Goal: Task Accomplishment & Management: Use online tool/utility

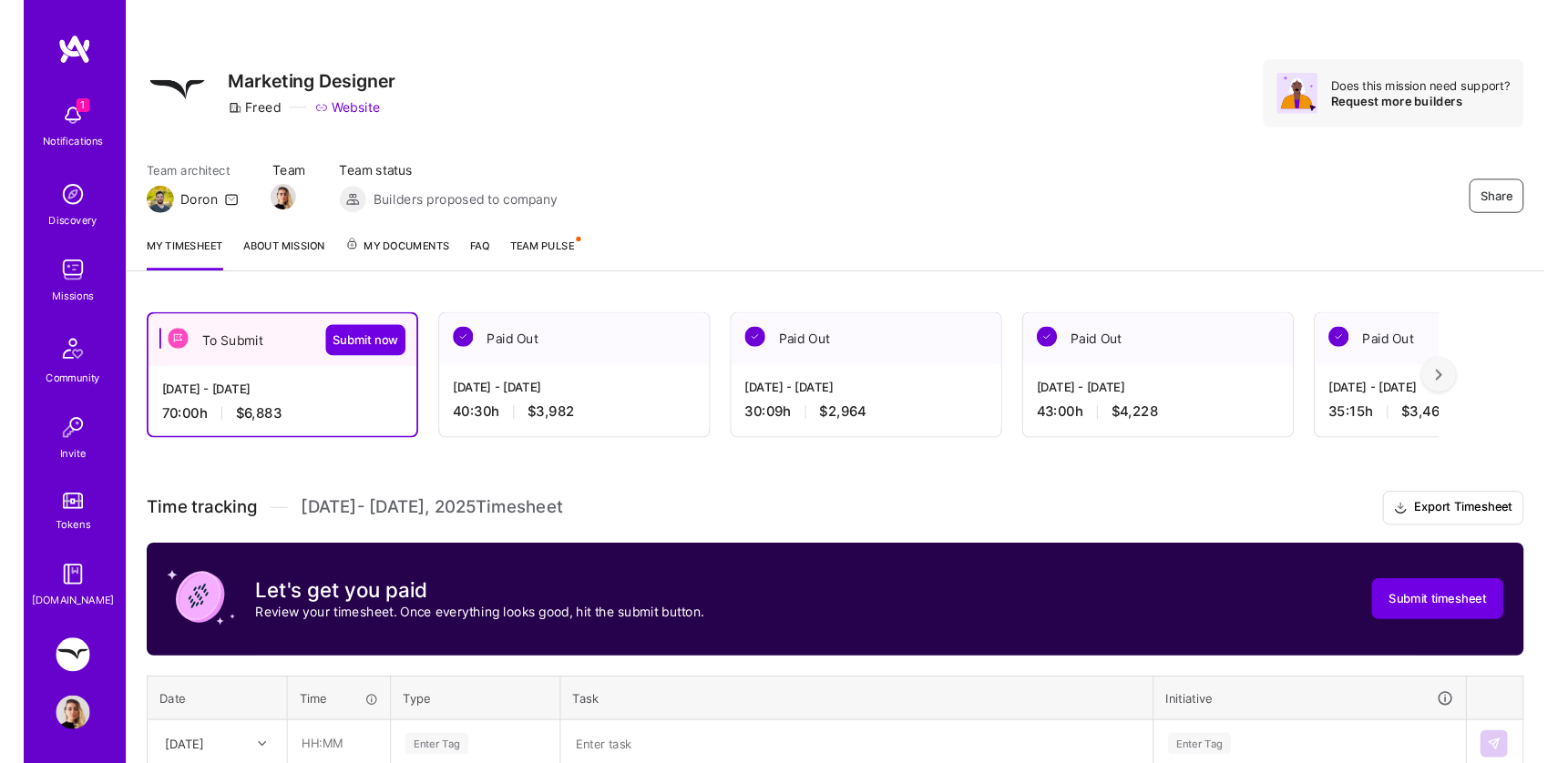
scroll to position [389, 0]
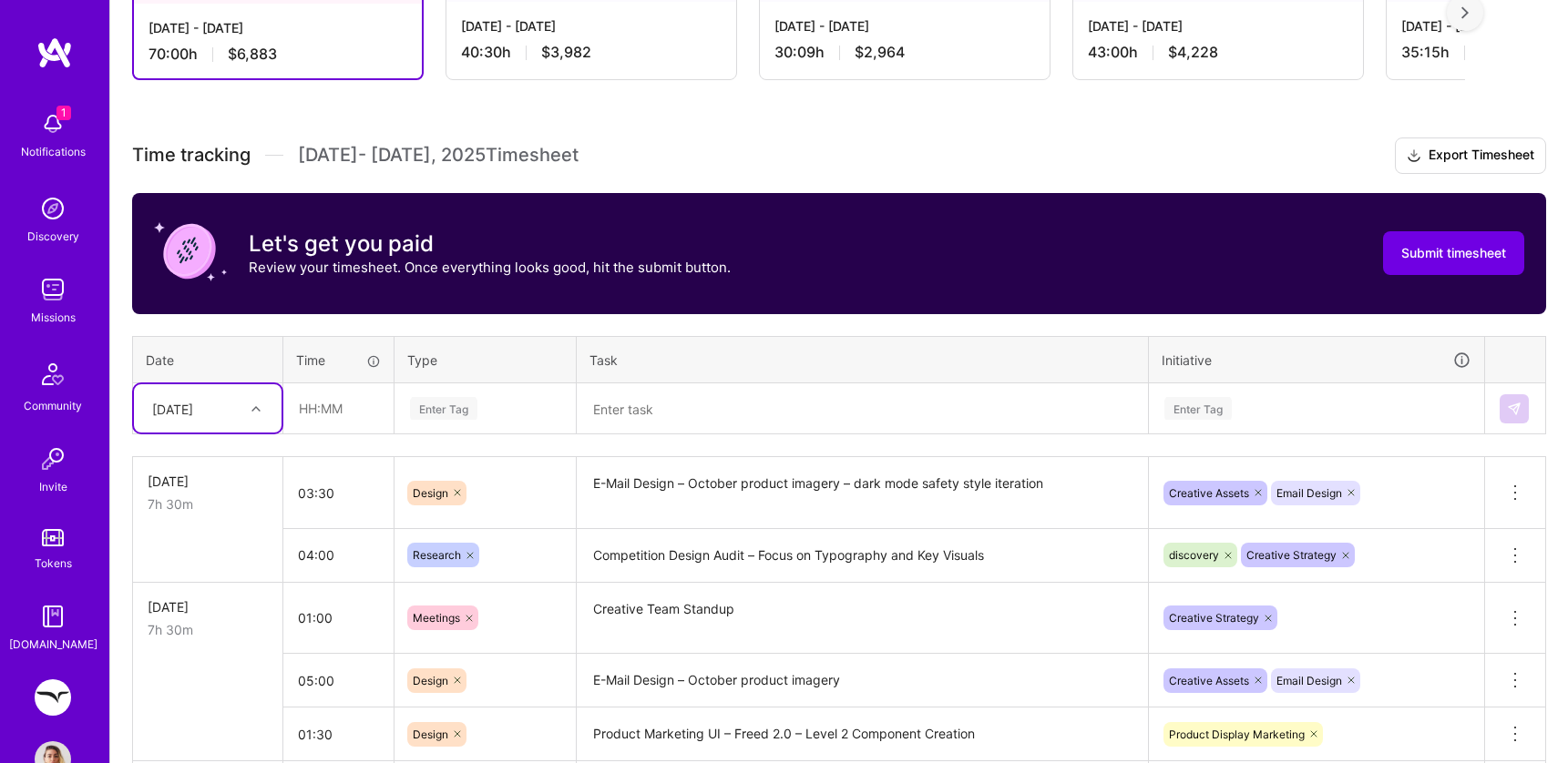
click at [253, 412] on div at bounding box center [258, 409] width 29 height 24
click at [197, 692] on div "[DATE]" at bounding box center [207, 693] width 148 height 34
click at [312, 404] on input "text" at bounding box center [338, 408] width 108 height 49
click at [319, 407] on input "text" at bounding box center [338, 408] width 108 height 49
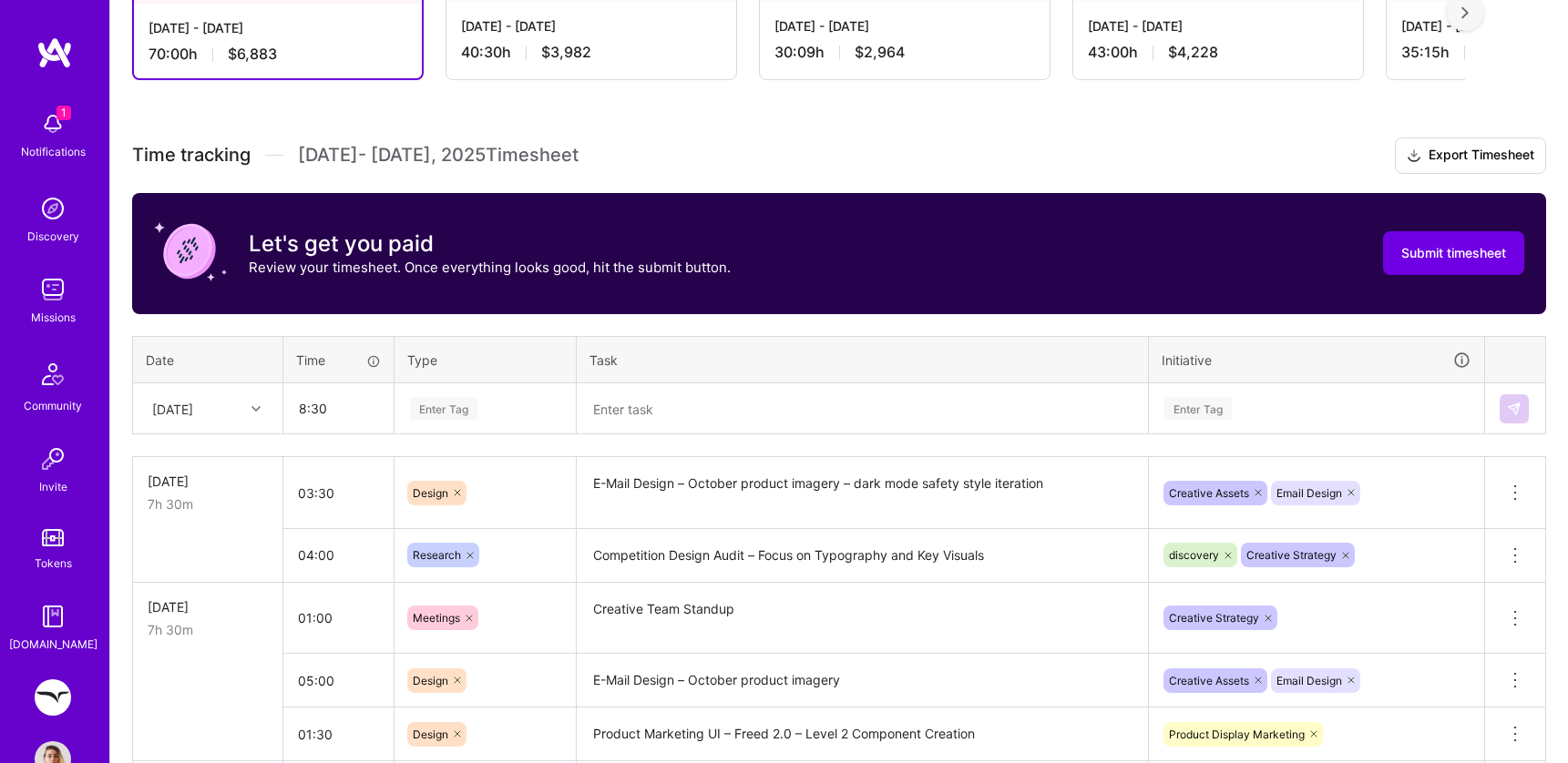
click at [417, 405] on div "Enter Tag" at bounding box center [444, 408] width 67 height 29
type input "08:30"
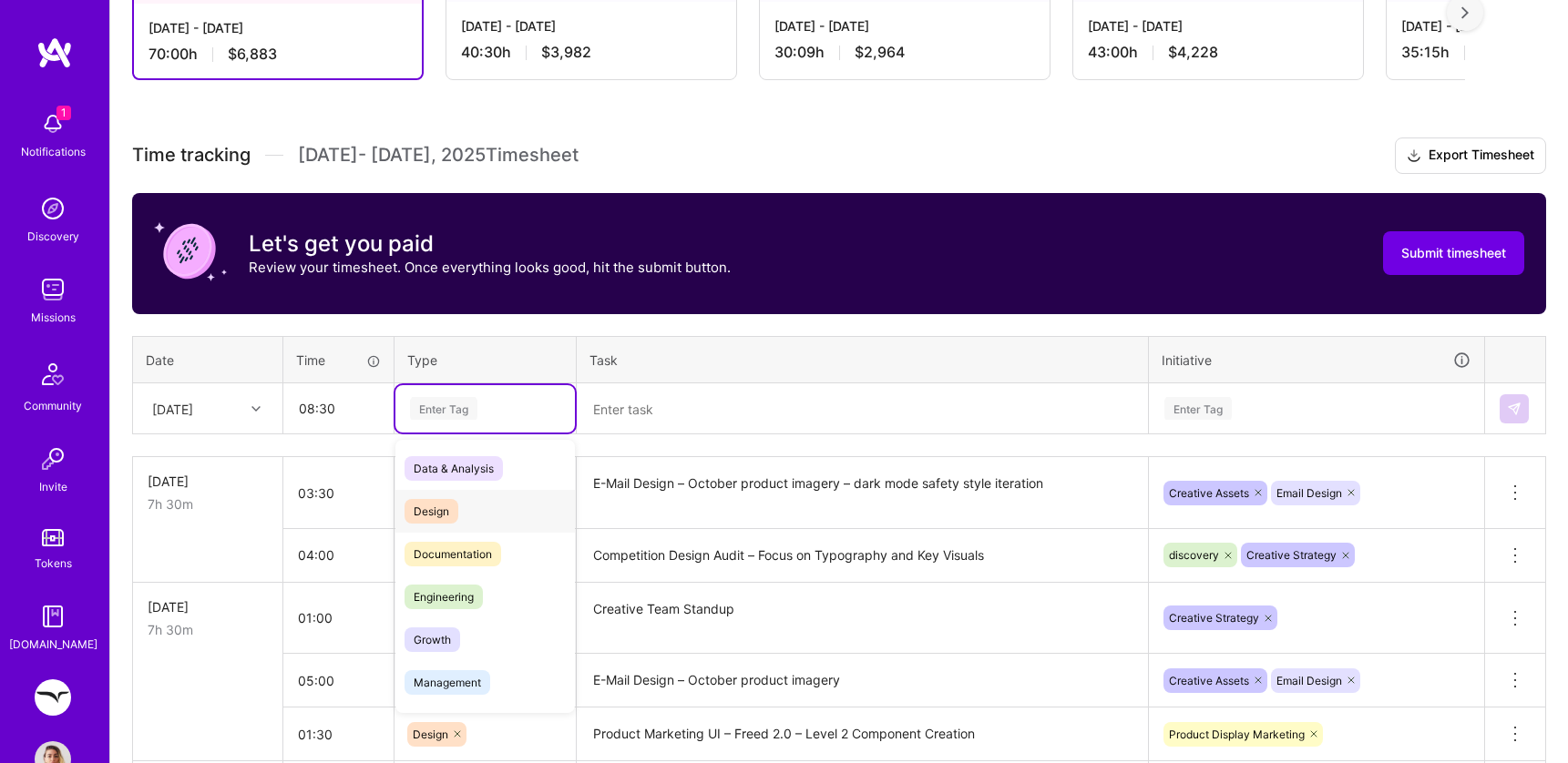
click at [427, 509] on span "Design" at bounding box center [431, 511] width 54 height 25
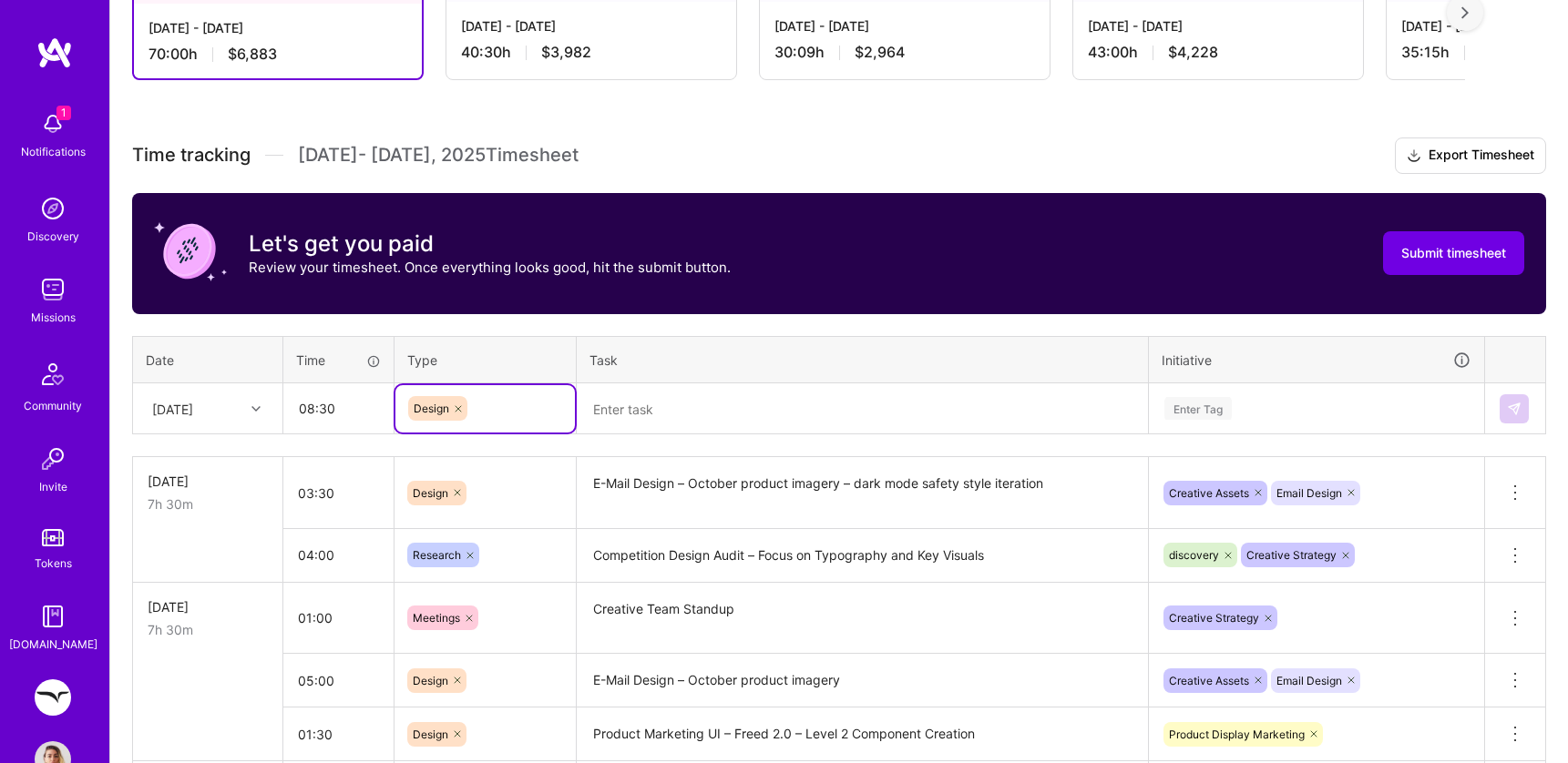
click at [680, 563] on textarea "Competition Design Audit – Focus on Typography and Key Visuals" at bounding box center [862, 556] width 568 height 51
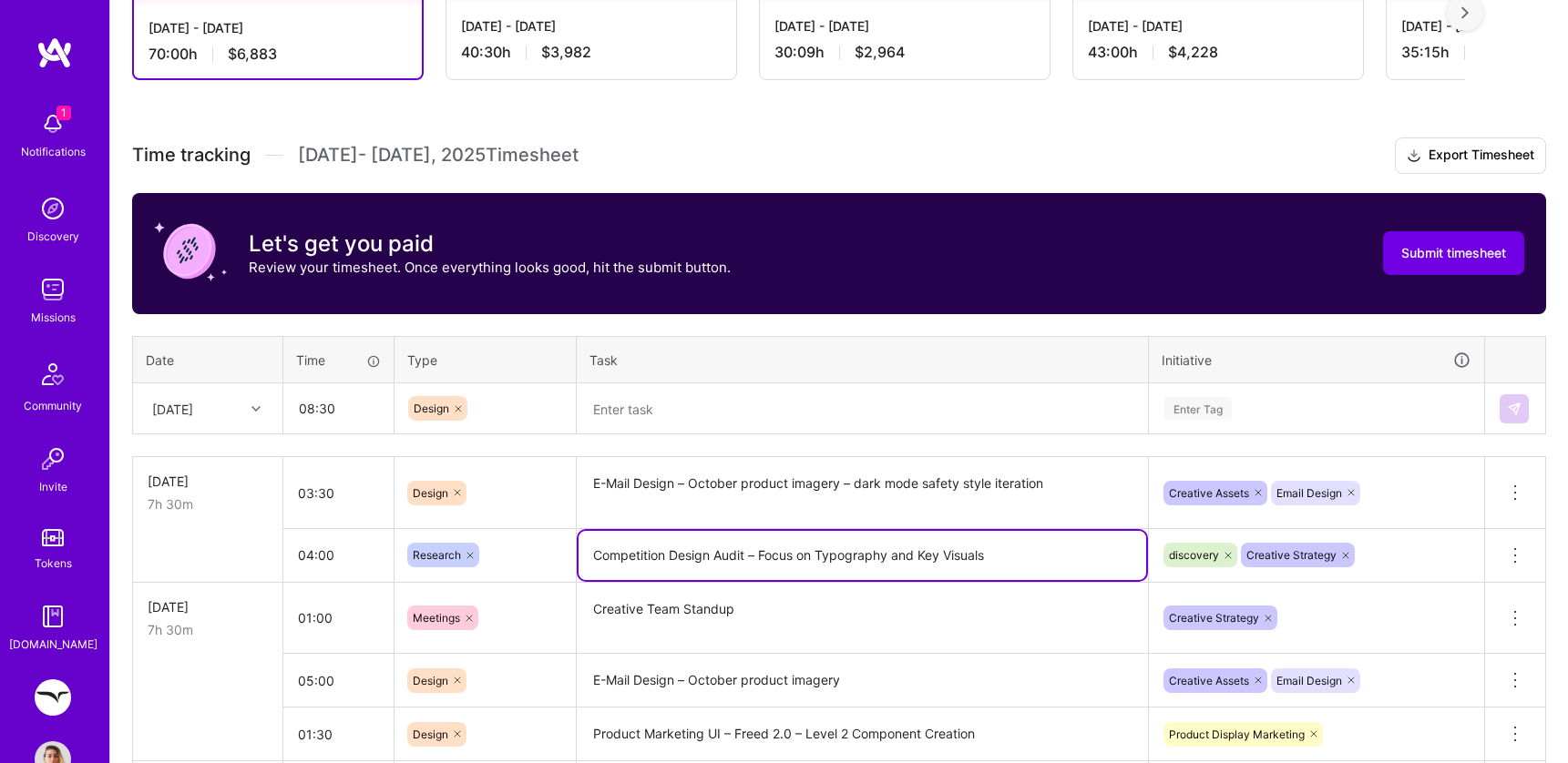
click at [680, 563] on textarea "Competition Design Audit – Focus on Typography and Key Visuals" at bounding box center [862, 556] width 568 height 50
click at [678, 414] on textarea at bounding box center [862, 409] width 568 height 49
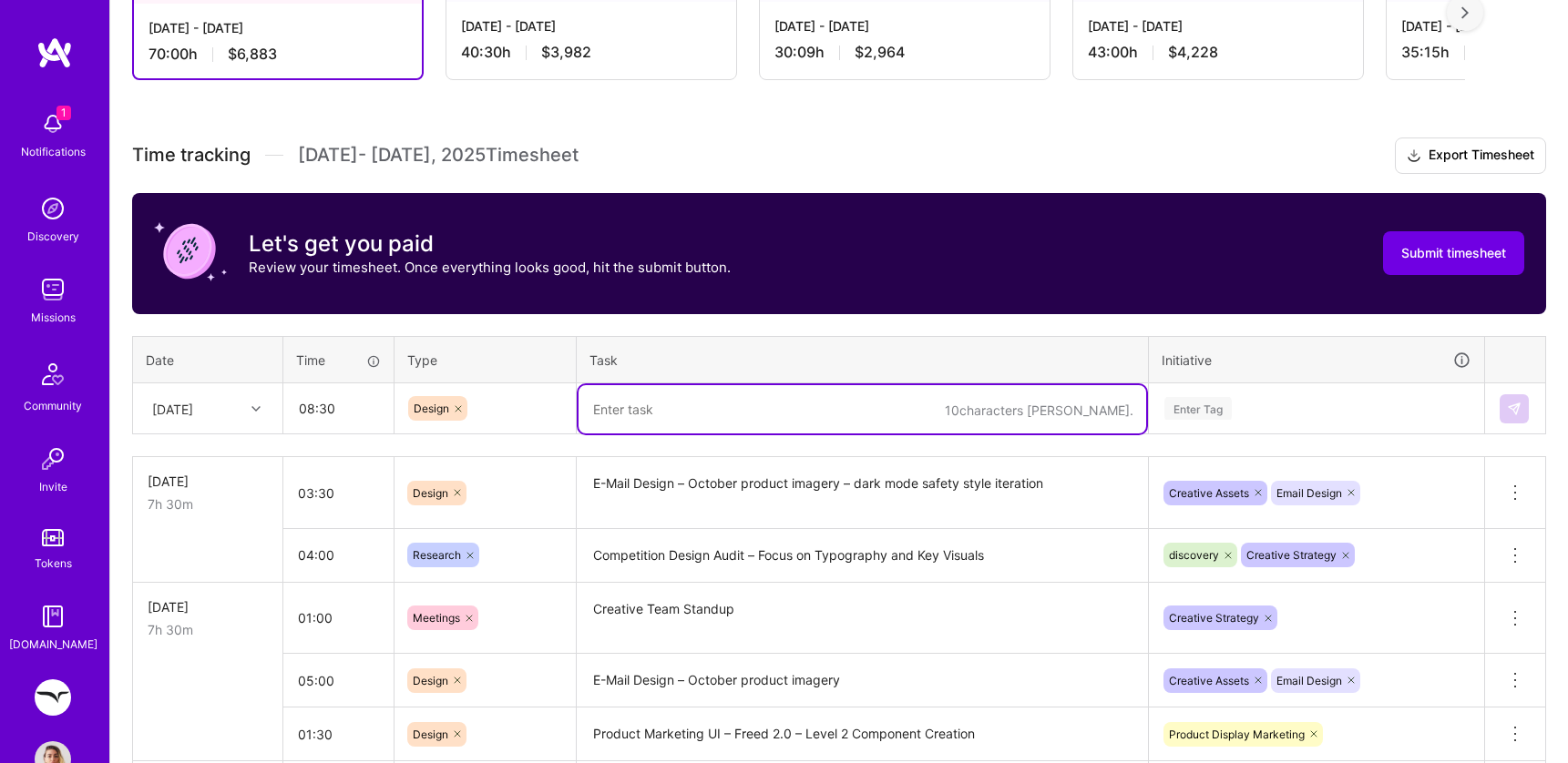
paste textarea "Competition Design Audit – Focus on Typography and Key Visuals"
click at [463, 406] on icon at bounding box center [458, 408] width 11 height 11
type textarea "Competition Design Audit – Focus on Typography and Key Visuals"
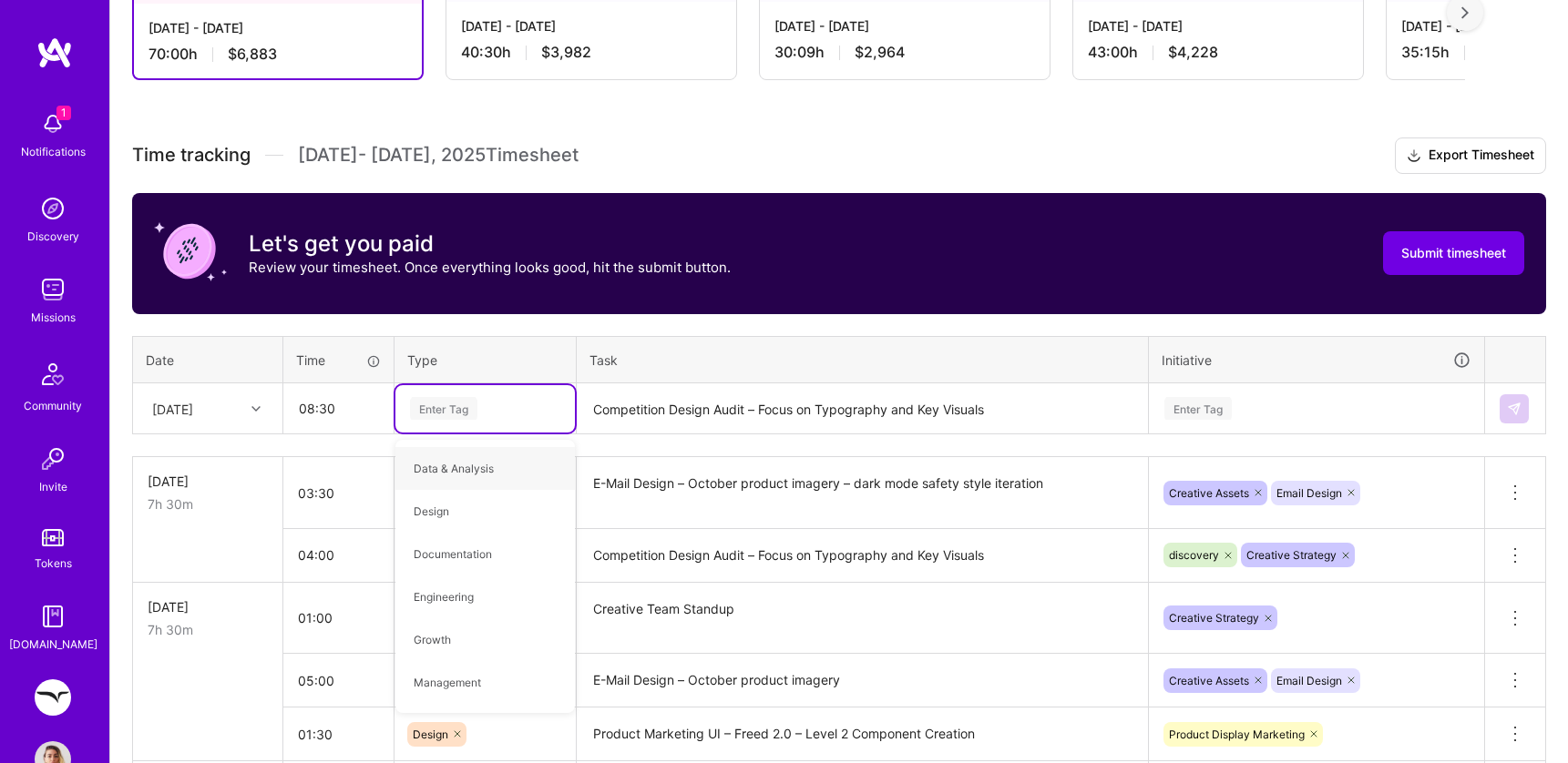
click at [463, 406] on div "Enter Tag" at bounding box center [444, 408] width 67 height 29
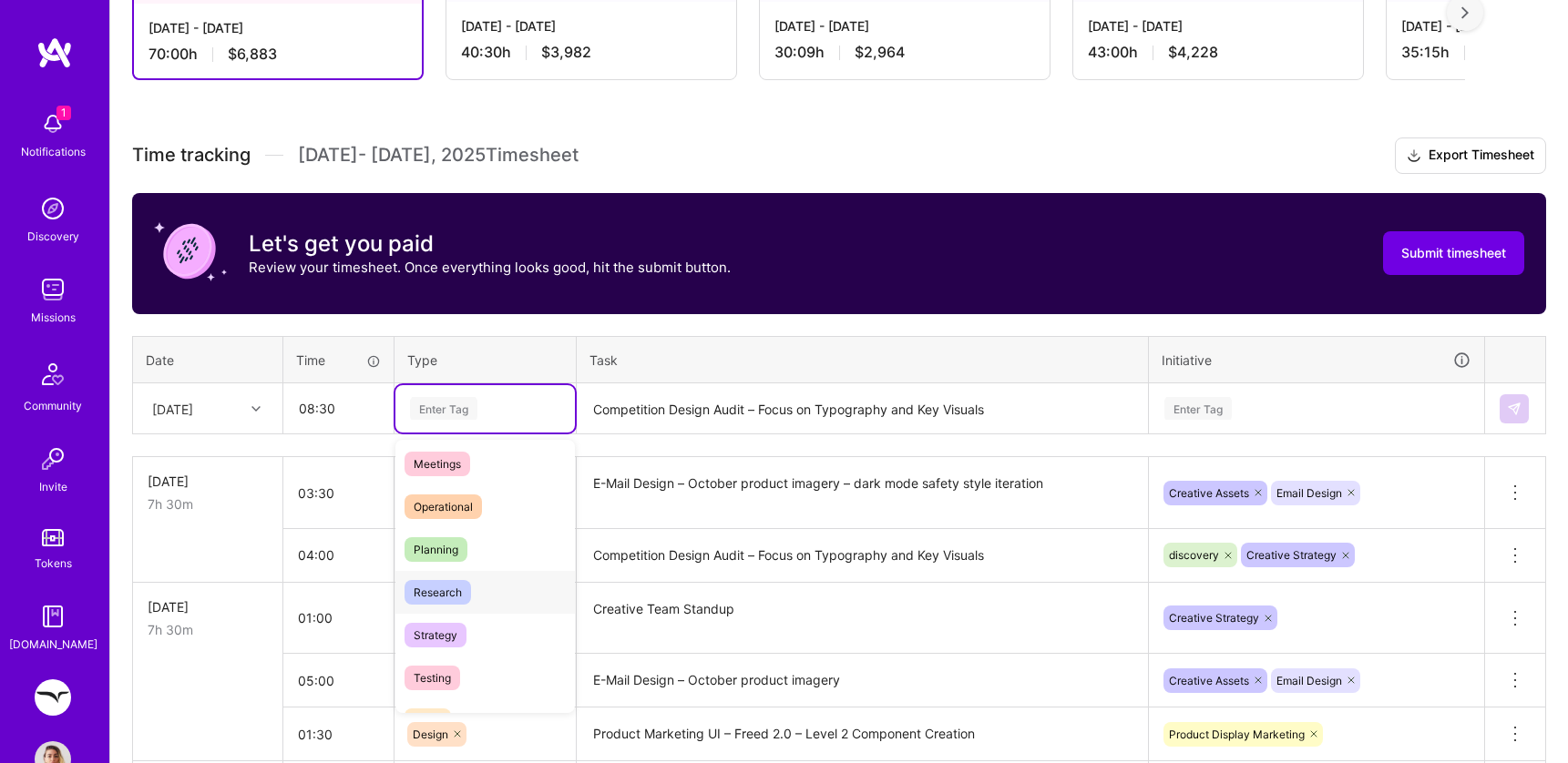
scroll to position [307, 0]
click at [448, 630] on span "Strategy" at bounding box center [435, 632] width 62 height 25
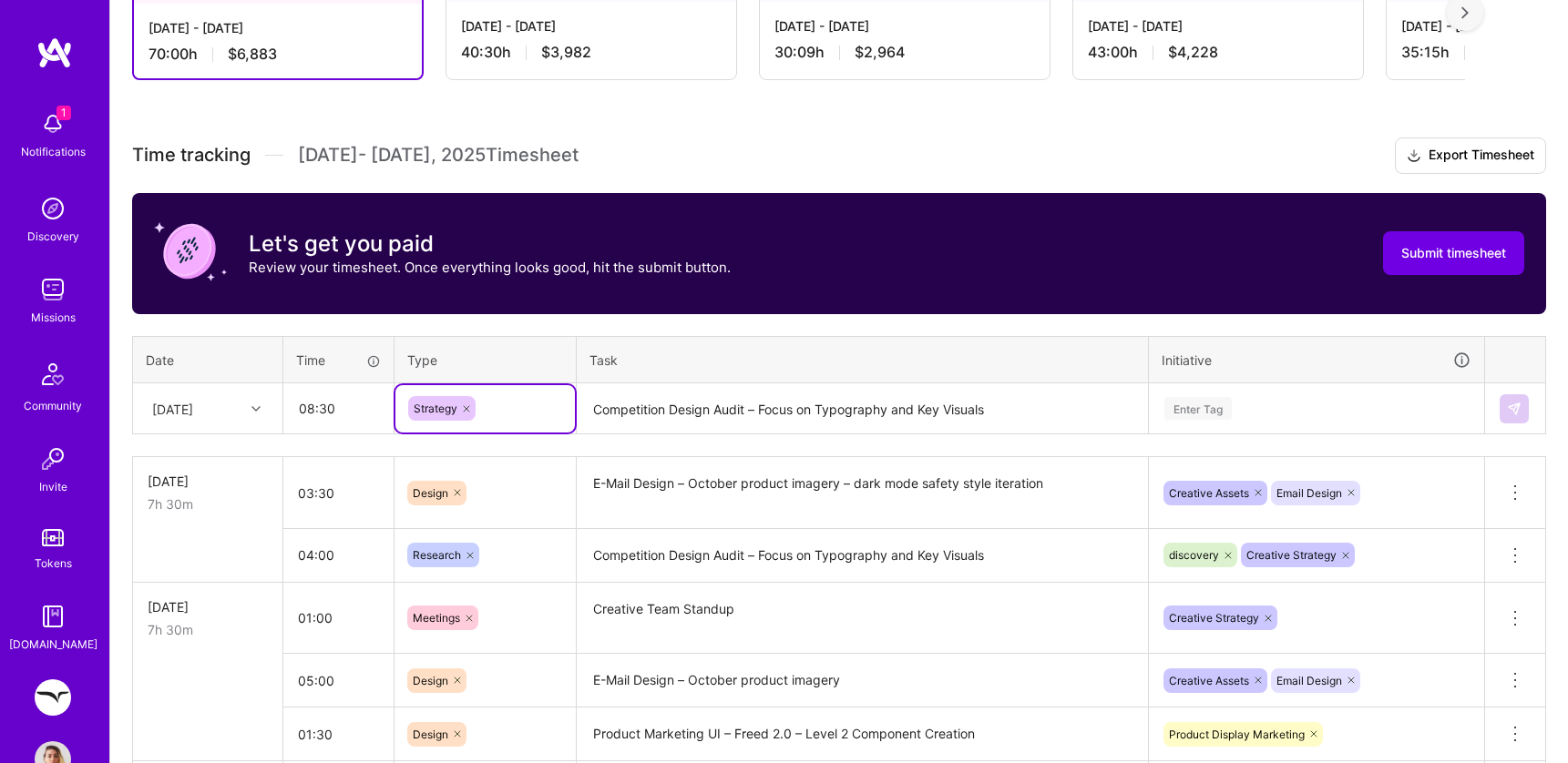
click at [1189, 404] on div "Enter Tag" at bounding box center [1198, 408] width 67 height 29
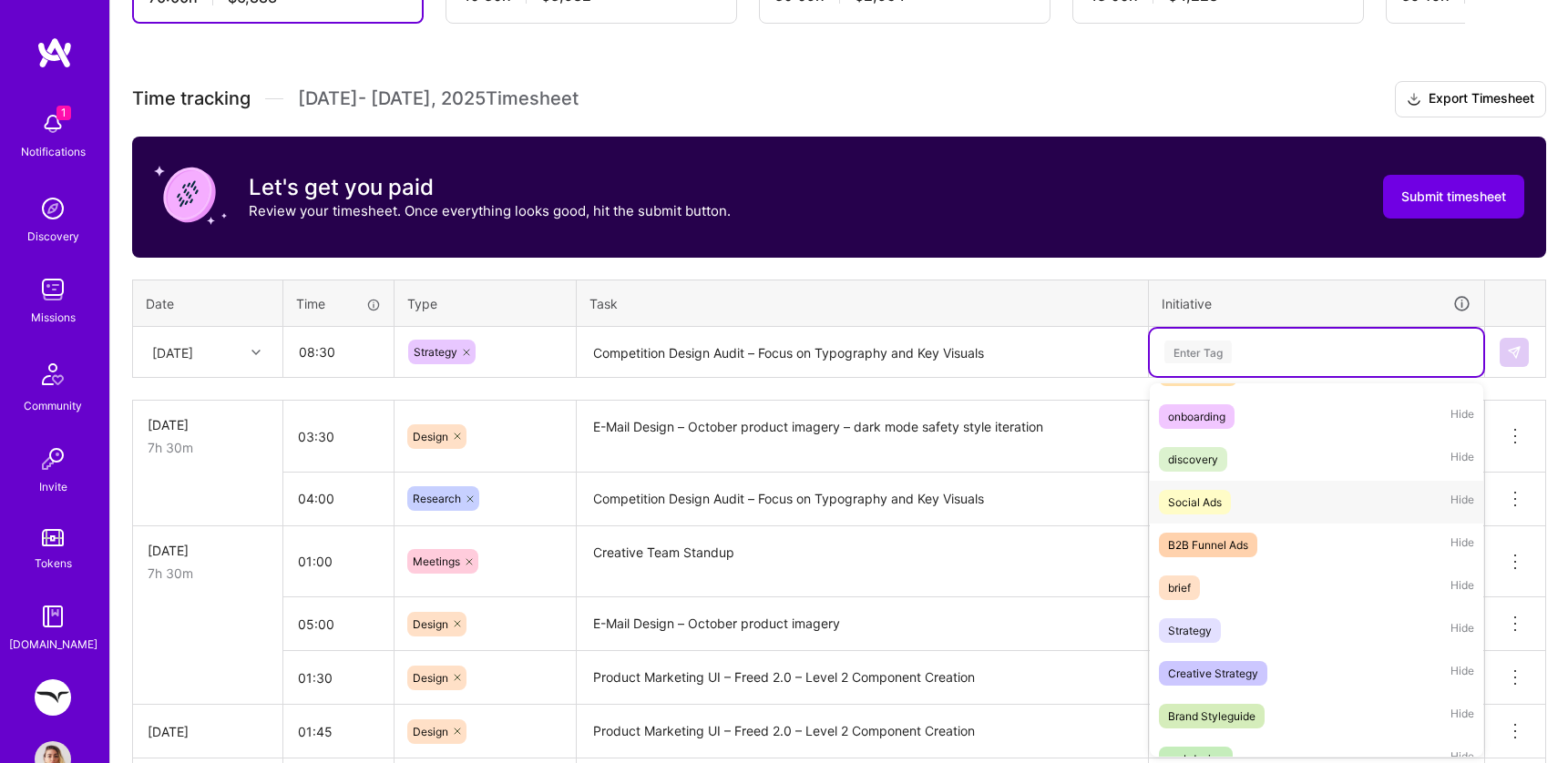
scroll to position [83, 0]
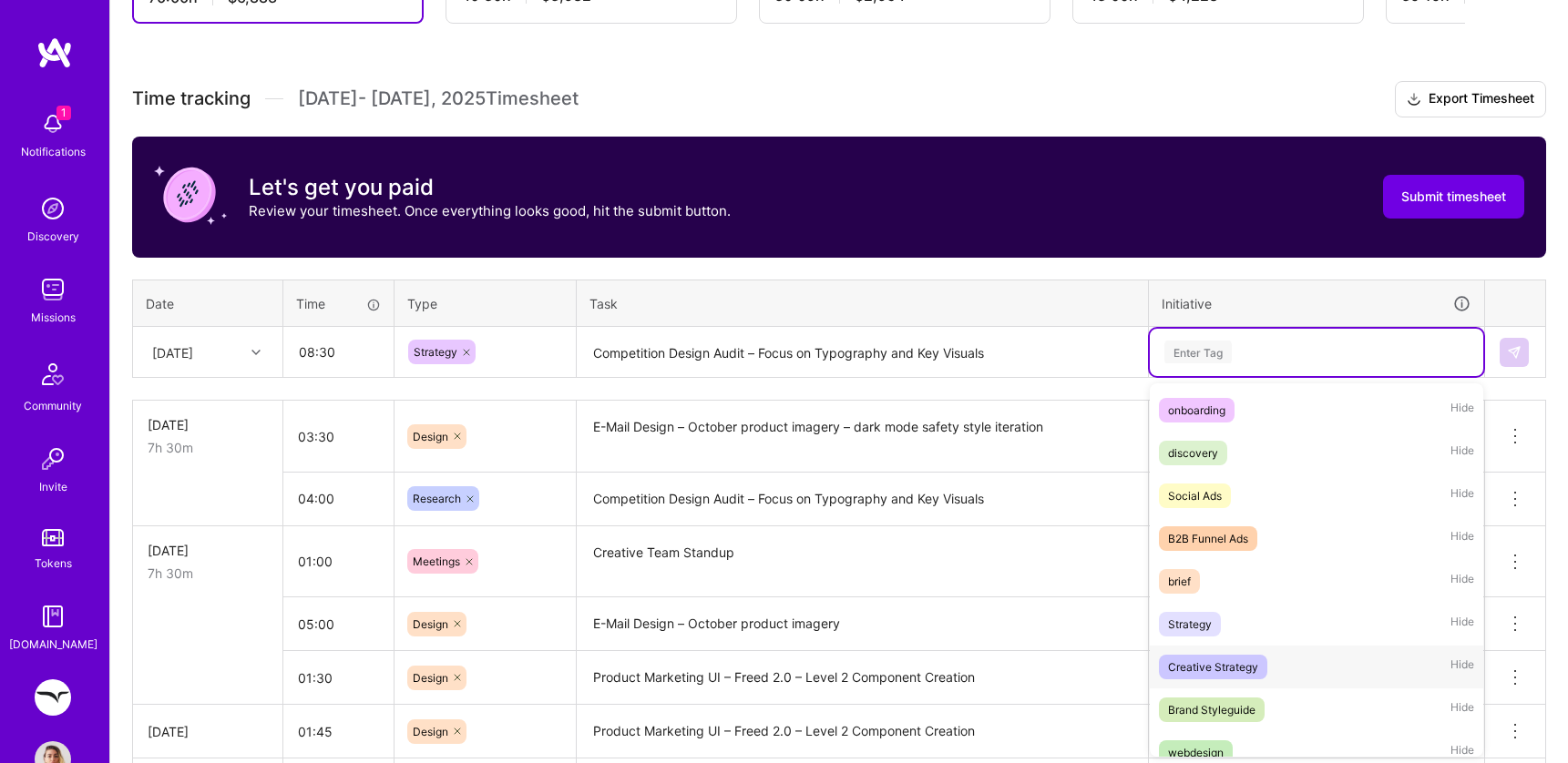
click at [1188, 667] on div "Creative Strategy" at bounding box center [1213, 667] width 90 height 19
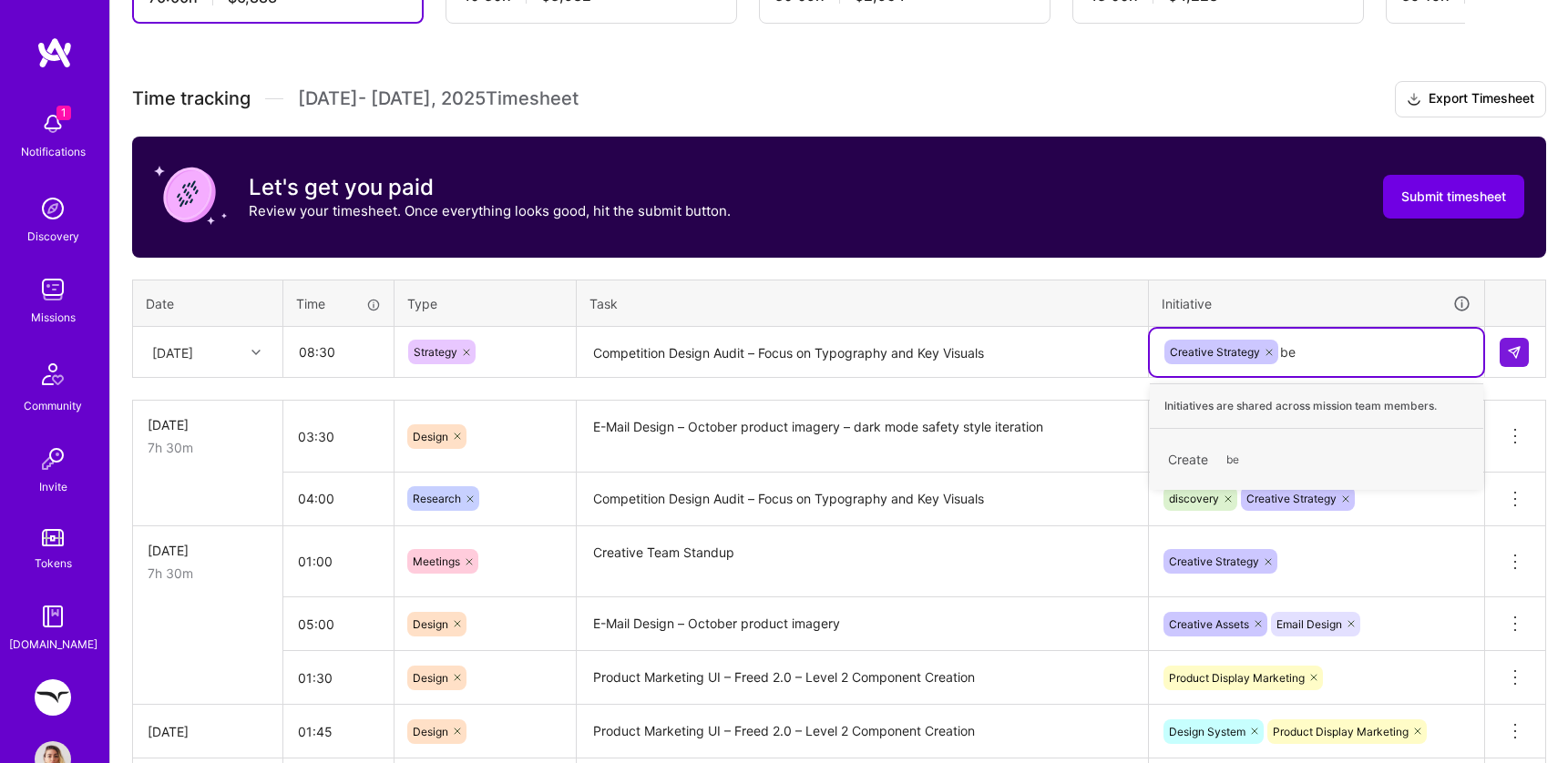
type input "b"
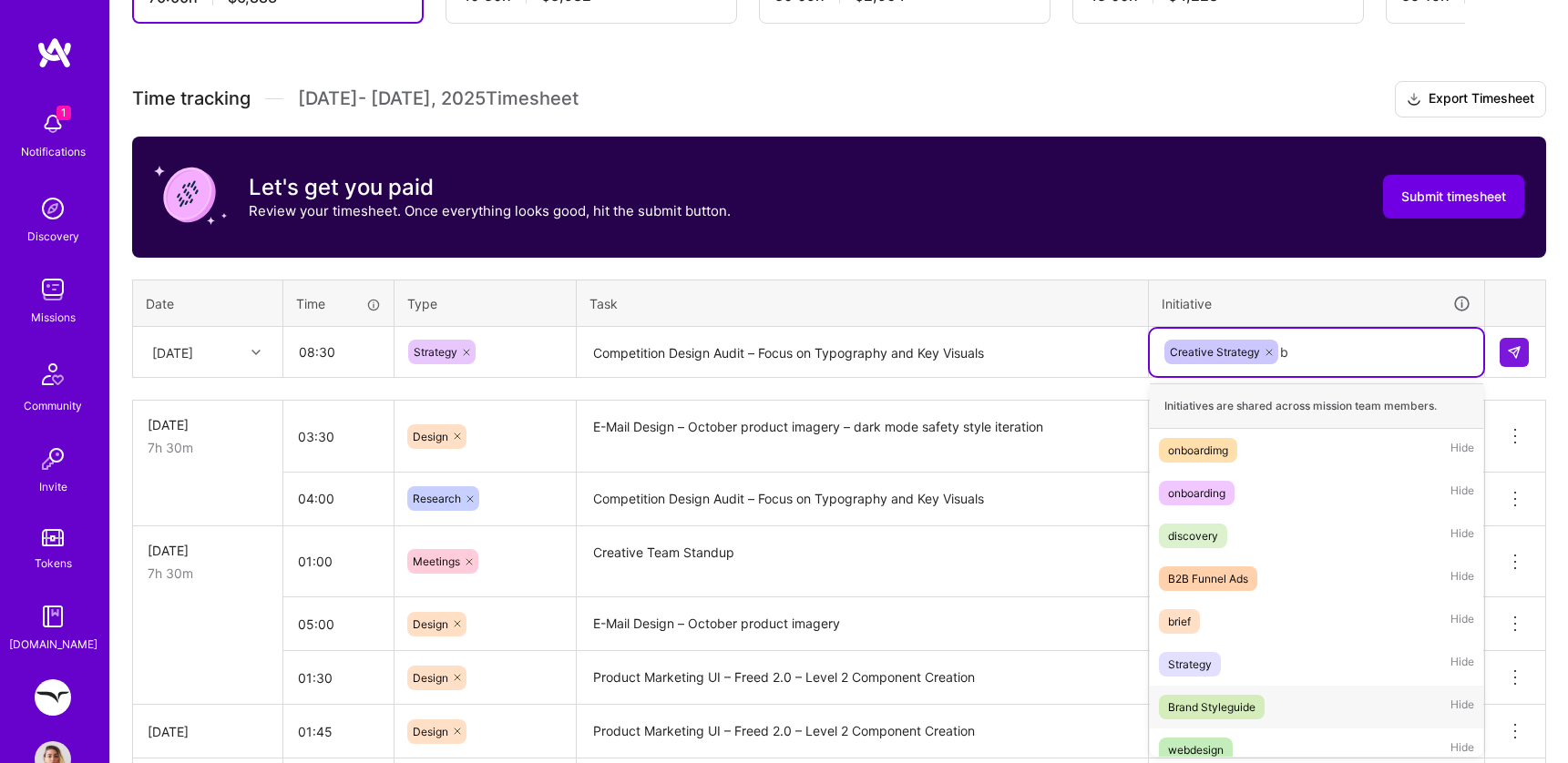
click at [1258, 708] on span "Brand Styleguide" at bounding box center [1211, 707] width 106 height 25
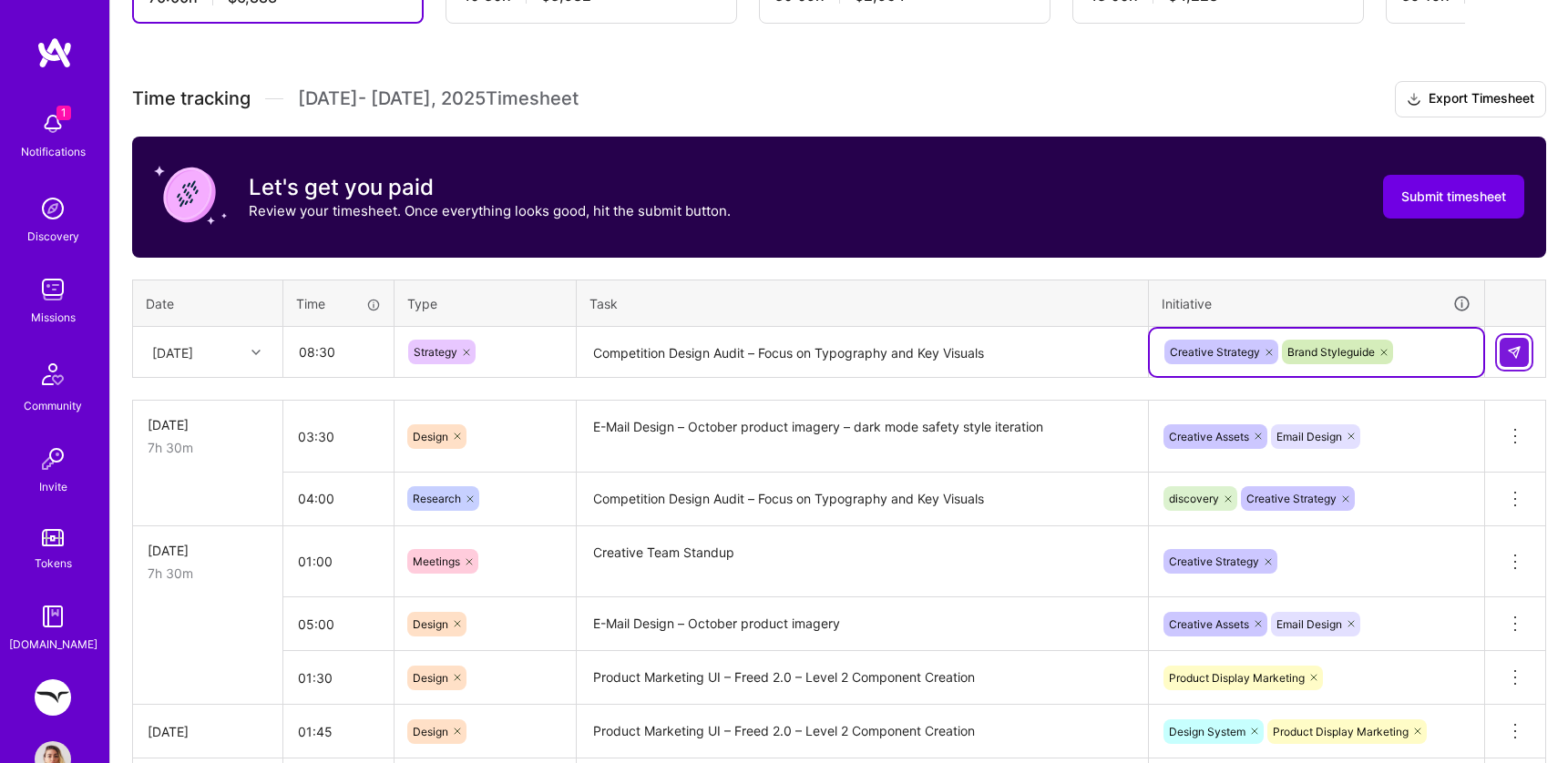
click at [1520, 352] on img at bounding box center [1514, 352] width 15 height 15
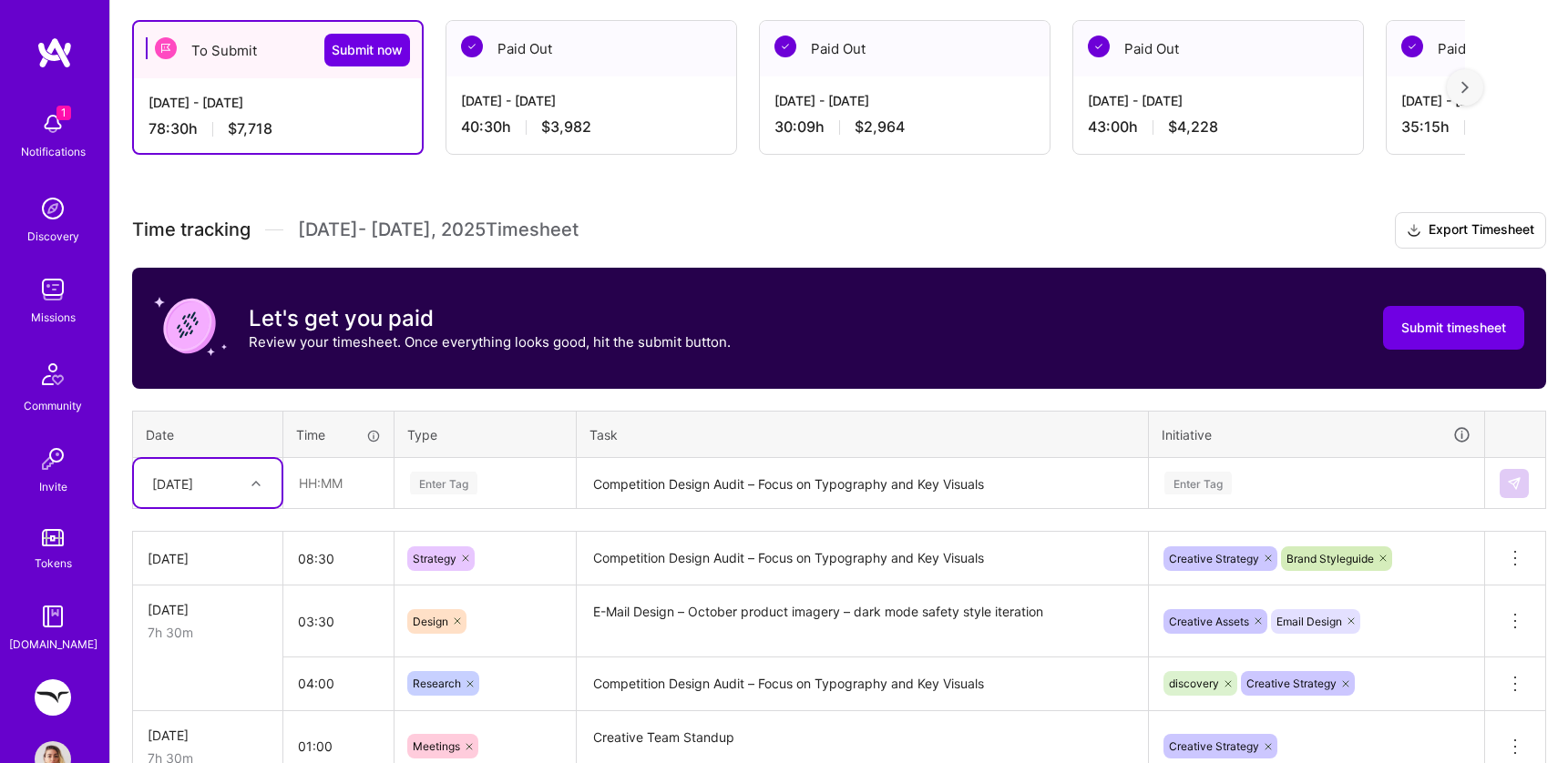
scroll to position [304, 0]
